Goal: Book appointment/travel/reservation

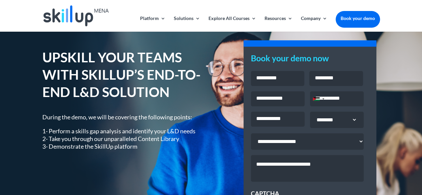
click at [79, 19] on img at bounding box center [75, 15] width 65 height 21
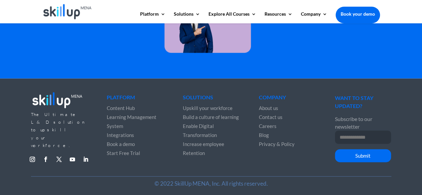
scroll to position [1979, 0]
click at [131, 117] on span "Learning Management System" at bounding box center [132, 121] width 50 height 15
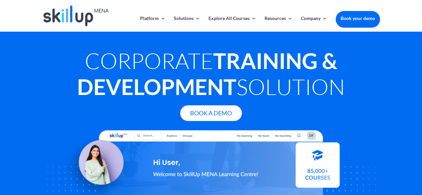
click at [80, 9] on img at bounding box center [75, 15] width 65 height 21
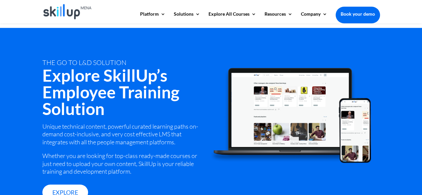
scroll to position [838, 0]
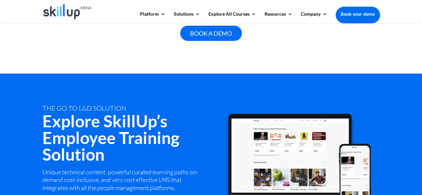
click at [348, 16] on link "Book your demo" at bounding box center [358, 14] width 44 height 15
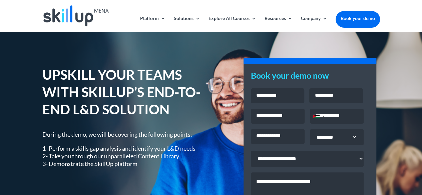
click at [64, 11] on img at bounding box center [75, 15] width 65 height 21
